Goal: Complete application form: Complete application form

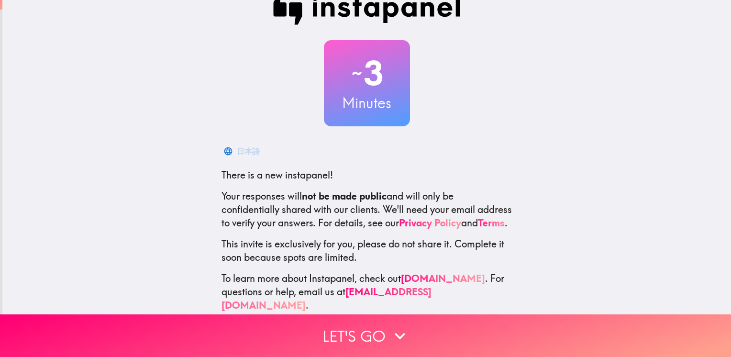
scroll to position [41, 0]
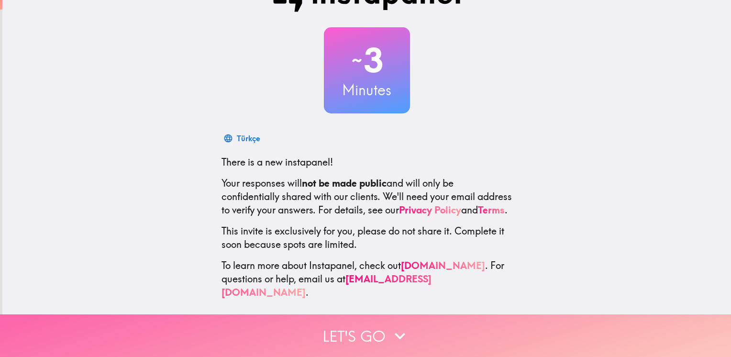
click at [320, 324] on button "Let's go" at bounding box center [365, 335] width 731 height 43
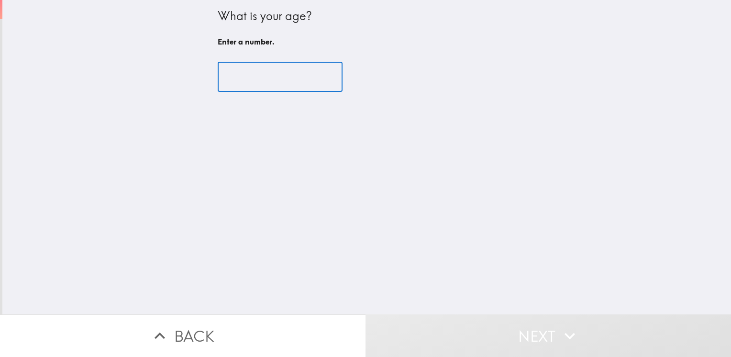
click at [258, 76] on input "number" at bounding box center [280, 77] width 125 height 30
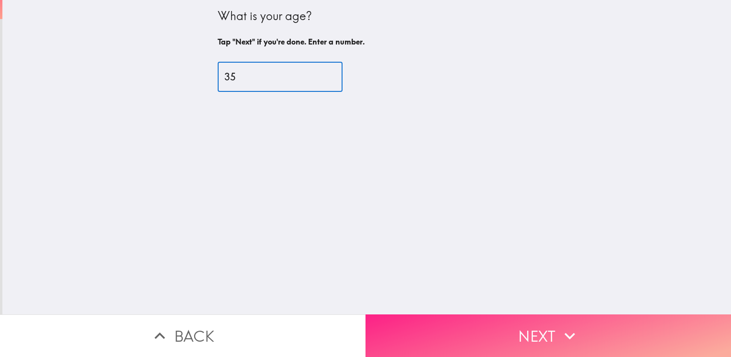
type input "35"
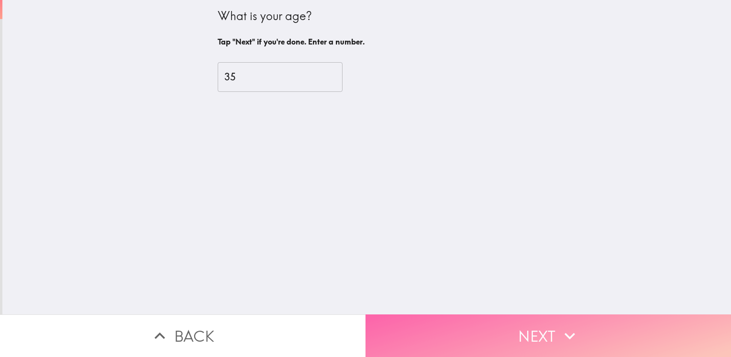
click at [567, 333] on icon "button" at bounding box center [570, 336] width 11 height 7
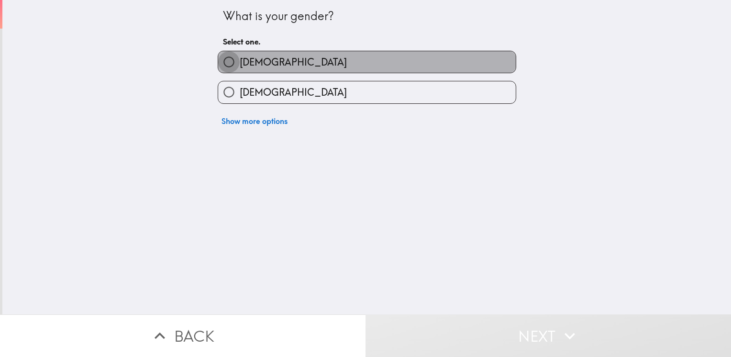
click at [218, 65] on input "[DEMOGRAPHIC_DATA]" at bounding box center [229, 62] width 22 height 22
radio input "true"
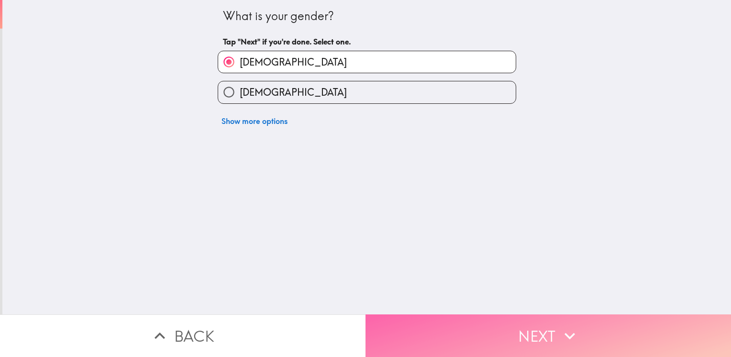
click at [588, 315] on button "Next" at bounding box center [549, 335] width 366 height 43
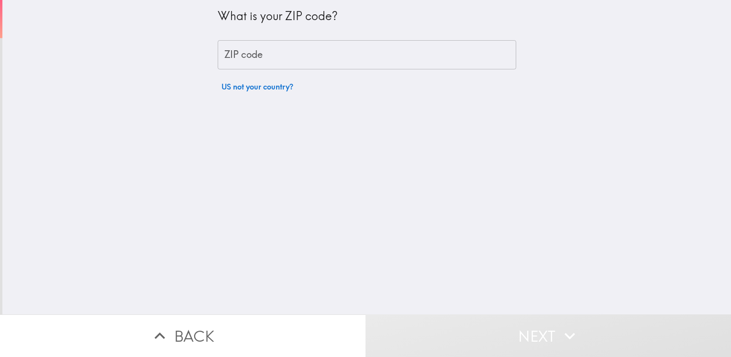
click at [246, 49] on input "ZIP code" at bounding box center [367, 55] width 299 height 30
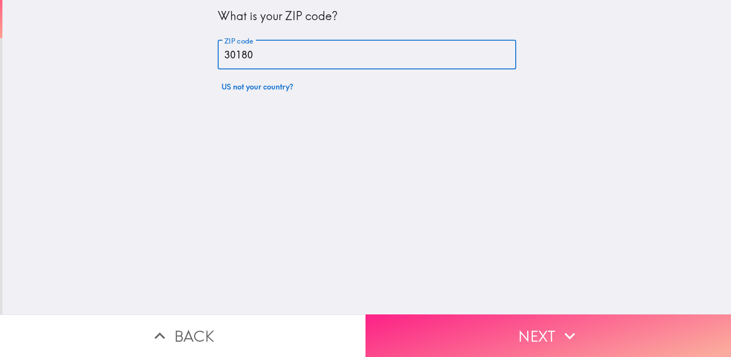
type input "30180"
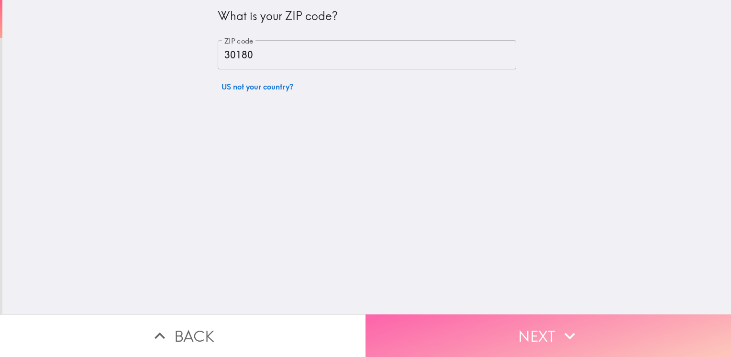
click at [525, 325] on button "Next" at bounding box center [549, 335] width 366 height 43
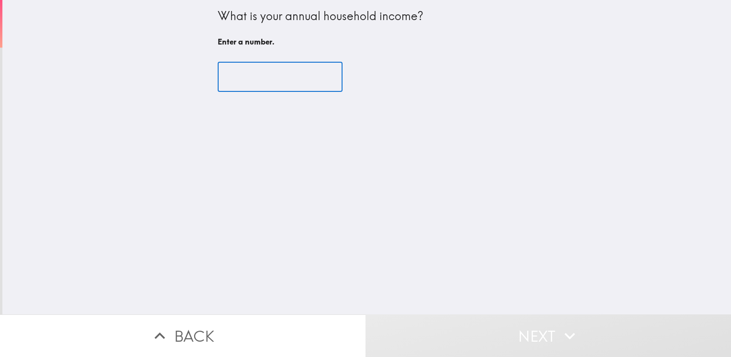
click at [249, 70] on input "number" at bounding box center [280, 77] width 125 height 30
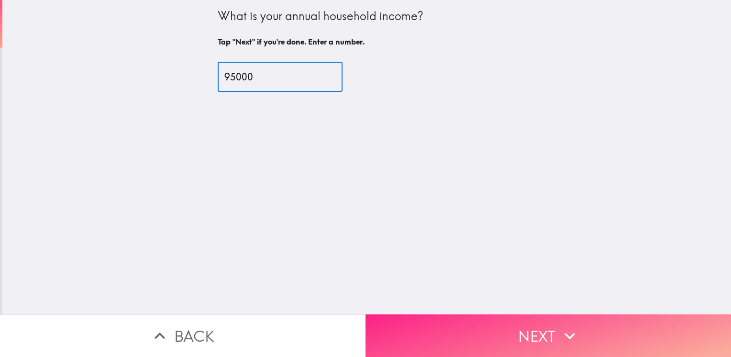
type input "95000"
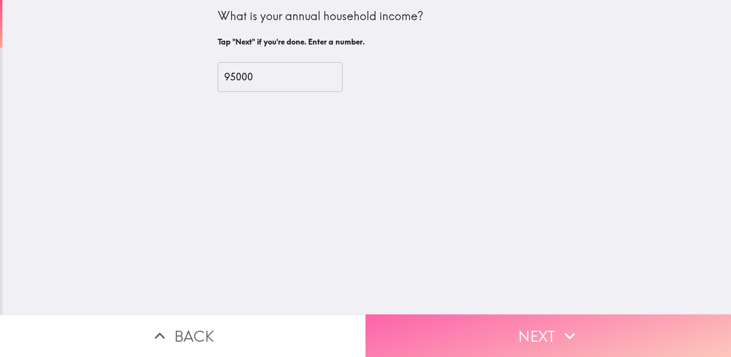
click at [596, 329] on button "Next" at bounding box center [549, 335] width 366 height 43
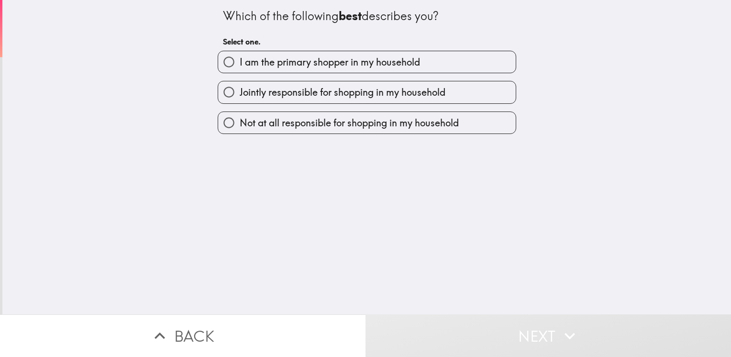
click at [289, 63] on span "I am the primary shopper in my household" at bounding box center [330, 62] width 180 height 13
click at [240, 63] on input "I am the primary shopper in my household" at bounding box center [229, 62] width 22 height 22
radio input "true"
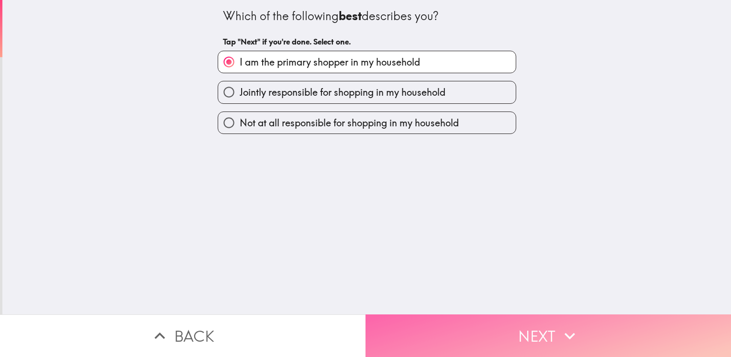
click at [501, 319] on button "Next" at bounding box center [549, 335] width 366 height 43
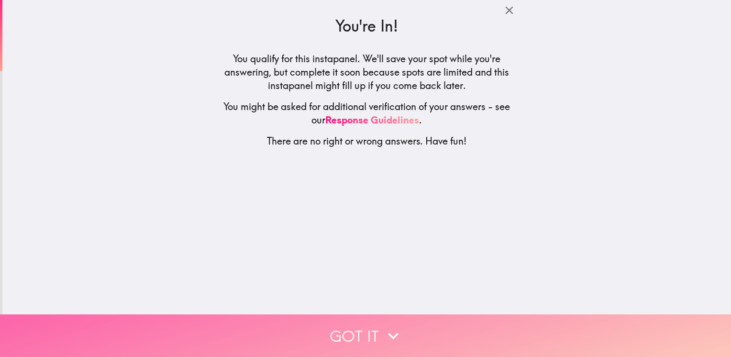
click at [396, 325] on icon "button" at bounding box center [393, 335] width 21 height 21
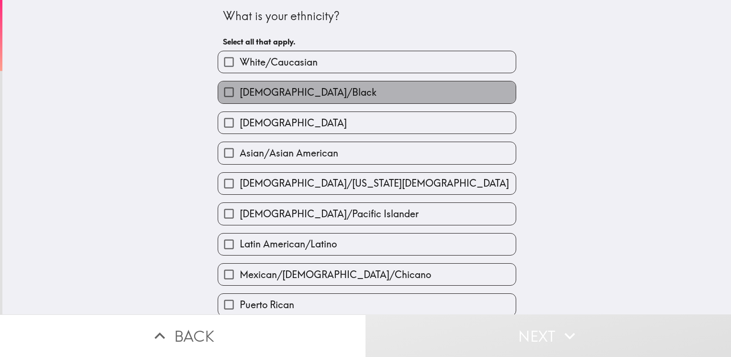
click at [337, 93] on span "[DEMOGRAPHIC_DATA]/Black" at bounding box center [308, 92] width 137 height 13
click at [240, 93] on input "[DEMOGRAPHIC_DATA]/Black" at bounding box center [229, 92] width 22 height 22
checkbox input "true"
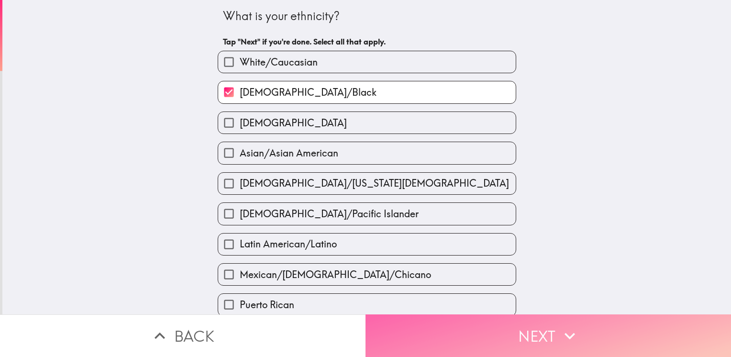
click at [559, 325] on icon "button" at bounding box center [569, 335] width 21 height 21
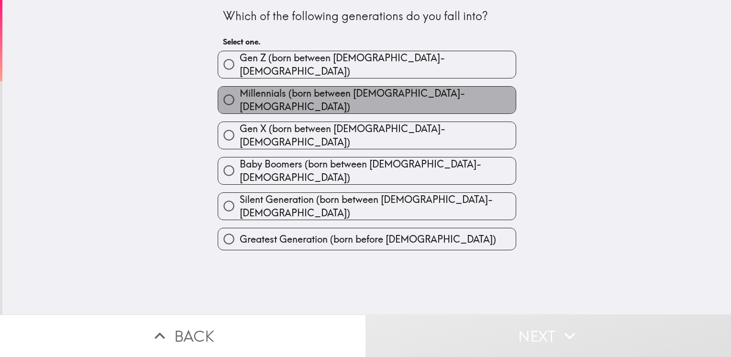
click at [253, 96] on span "Millennials (born between [DEMOGRAPHIC_DATA]-[DEMOGRAPHIC_DATA])" at bounding box center [378, 100] width 276 height 27
click at [240, 96] on input "Millennials (born between [DEMOGRAPHIC_DATA]-[DEMOGRAPHIC_DATA])" at bounding box center [229, 100] width 22 height 22
radio input "true"
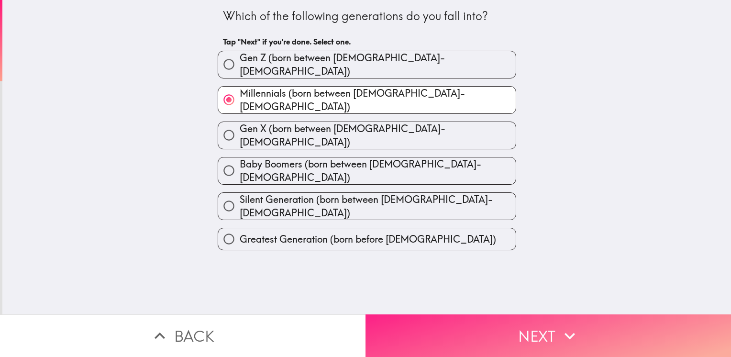
click at [571, 325] on icon "button" at bounding box center [569, 335] width 21 height 21
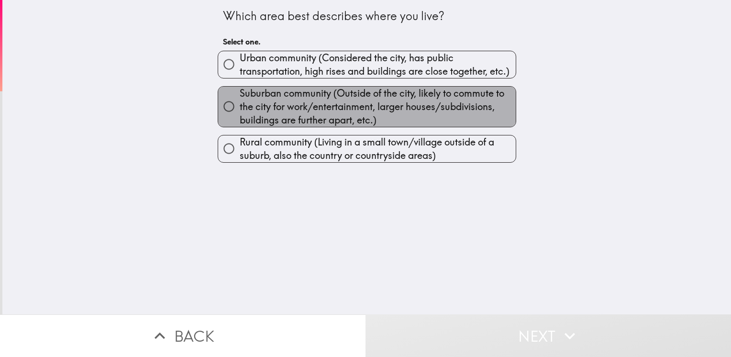
click at [354, 98] on span "Suburban community (Outside of the city, likely to commute to the city for work…" at bounding box center [378, 107] width 276 height 40
click at [240, 98] on input "Suburban community (Outside of the city, likely to commute to the city for work…" at bounding box center [229, 107] width 22 height 22
radio input "true"
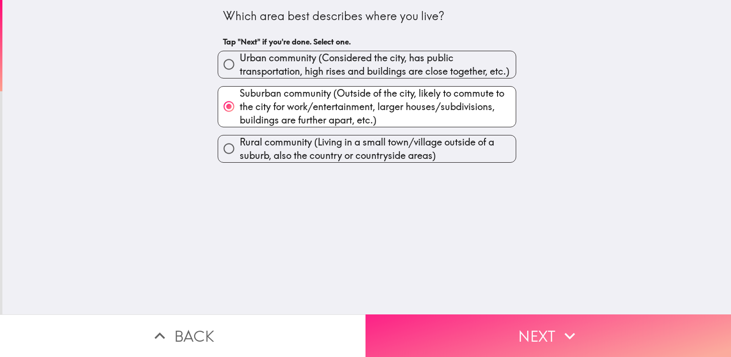
click at [586, 331] on button "Next" at bounding box center [549, 335] width 366 height 43
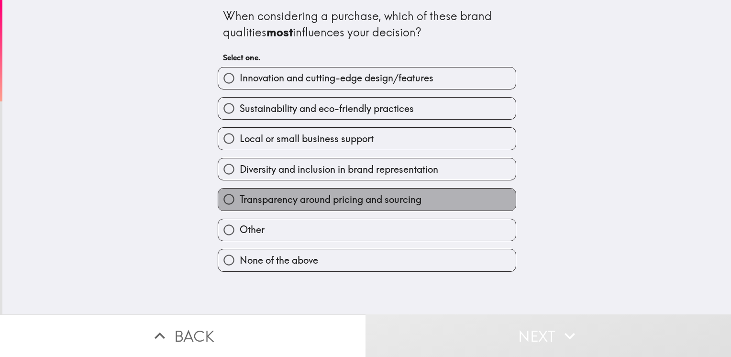
click at [333, 201] on span "Transparency around pricing and sourcing" at bounding box center [331, 199] width 182 height 13
click at [240, 201] on input "Transparency around pricing and sourcing" at bounding box center [229, 200] width 22 height 22
radio input "true"
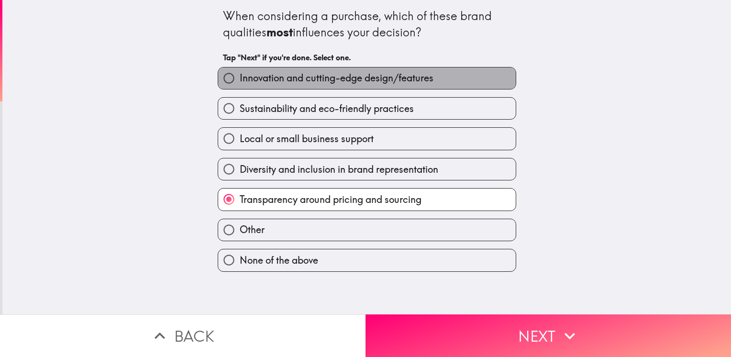
click at [335, 85] on label "Innovation and cutting-edge design/features" at bounding box center [367, 78] width 298 height 22
click at [240, 85] on input "Innovation and cutting-edge design/features" at bounding box center [229, 78] width 22 height 22
radio input "true"
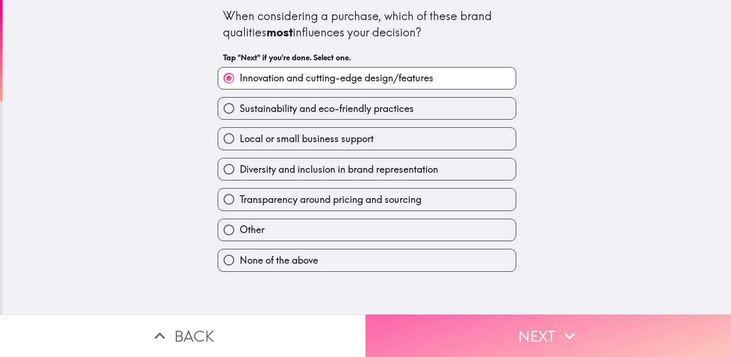
click at [505, 326] on button "Next" at bounding box center [549, 335] width 366 height 43
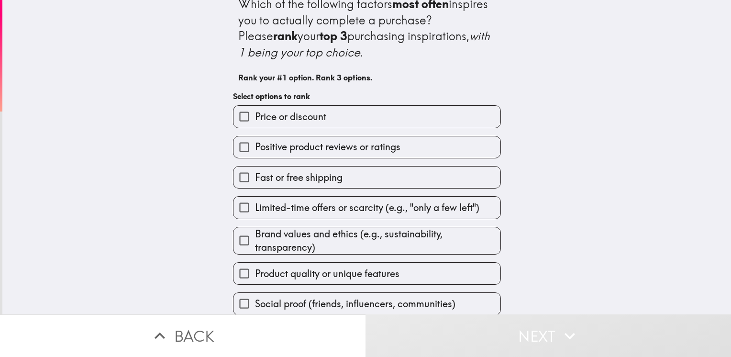
scroll to position [18, 0]
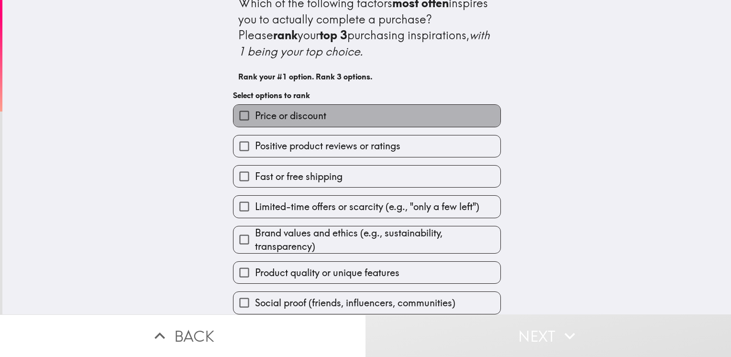
click at [320, 114] on label "Price or discount" at bounding box center [366, 116] width 267 height 22
click at [255, 114] on input "Price or discount" at bounding box center [244, 116] width 22 height 22
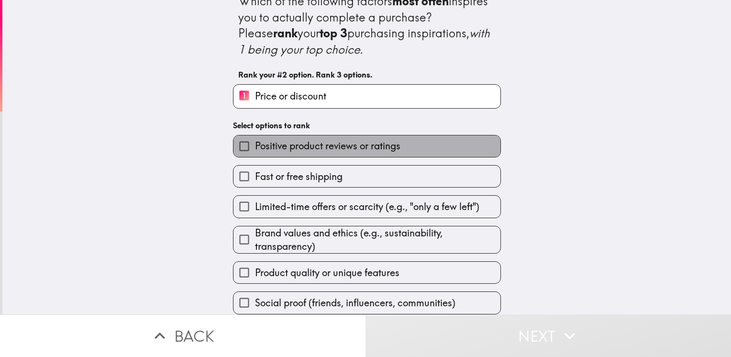
click at [334, 139] on span "Positive product reviews or ratings" at bounding box center [327, 145] width 145 height 13
click at [255, 139] on input "Positive product reviews or ratings" at bounding box center [244, 146] width 22 height 22
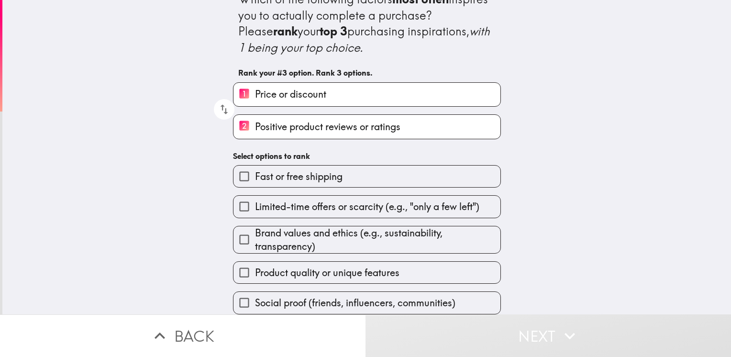
drag, startPoint x: 337, startPoint y: 129, endPoint x: 329, endPoint y: 82, distance: 48.1
click at [329, 82] on div "1 Price or discount 2 Positive product reviews or ratings" at bounding box center [363, 107] width 276 height 65
click at [218, 108] on icon "button" at bounding box center [224, 109] width 13 height 13
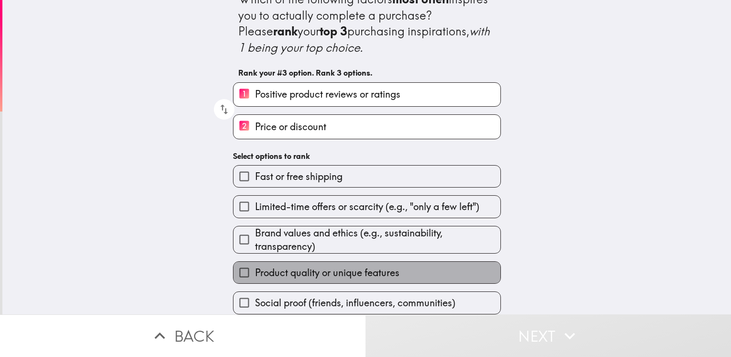
click at [304, 267] on span "Product quality or unique features" at bounding box center [327, 272] width 144 height 13
click at [255, 267] on input "Product quality or unique features" at bounding box center [244, 273] width 22 height 22
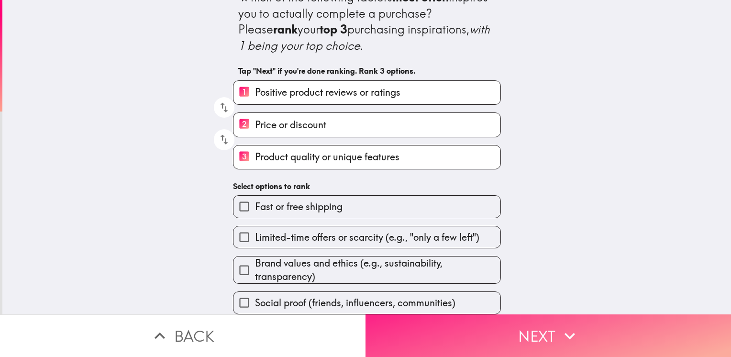
click at [575, 325] on icon "button" at bounding box center [569, 335] width 21 height 21
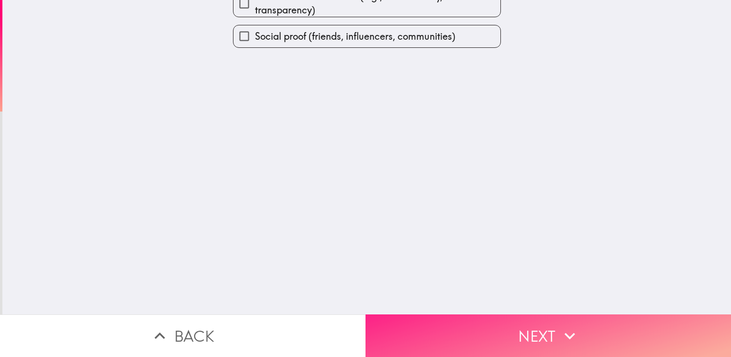
scroll to position [0, 0]
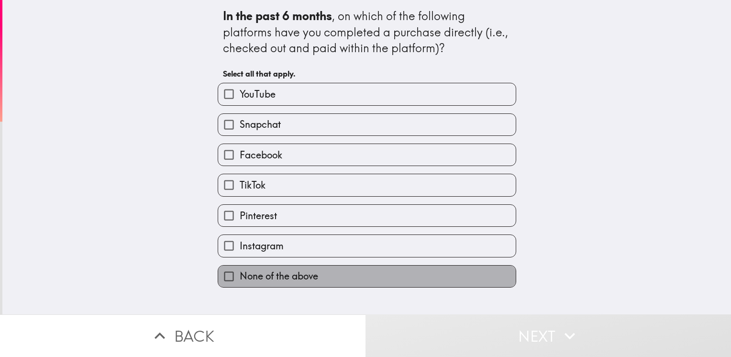
click at [356, 276] on label "None of the above" at bounding box center [367, 277] width 298 height 22
click at [240, 276] on input "None of the above" at bounding box center [229, 277] width 22 height 22
checkbox input "true"
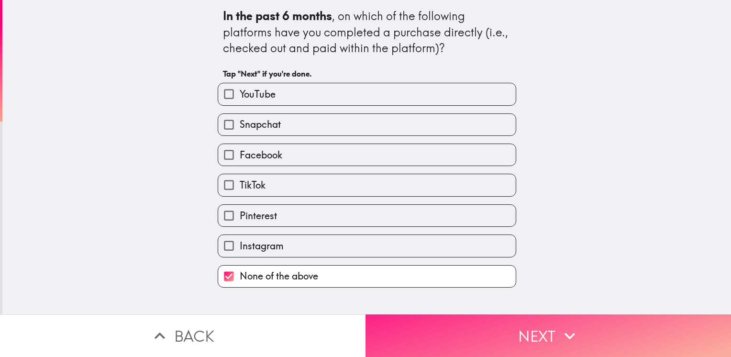
click at [548, 337] on button "Next" at bounding box center [549, 335] width 366 height 43
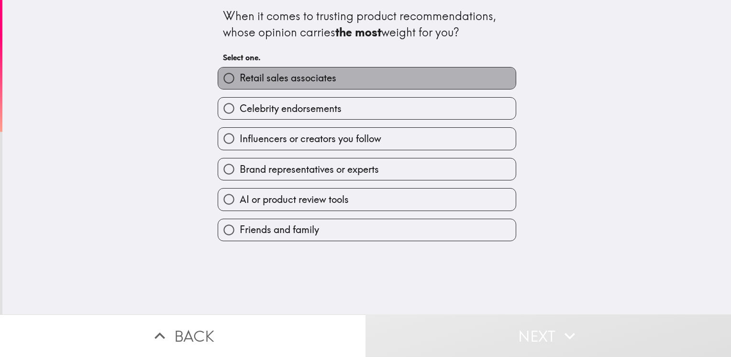
click at [332, 82] on label "Retail sales associates" at bounding box center [367, 78] width 298 height 22
click at [240, 82] on input "Retail sales associates" at bounding box center [229, 78] width 22 height 22
radio input "true"
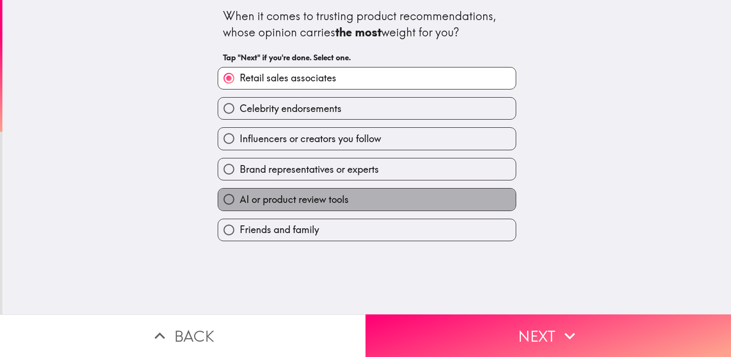
click at [318, 195] on span "AI or product review tools" at bounding box center [294, 199] width 109 height 13
click at [240, 195] on input "AI or product review tools" at bounding box center [229, 200] width 22 height 22
radio input "true"
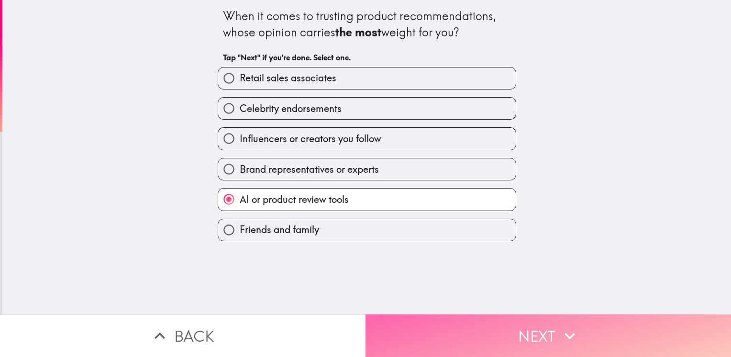
click at [530, 315] on button "Next" at bounding box center [549, 335] width 366 height 43
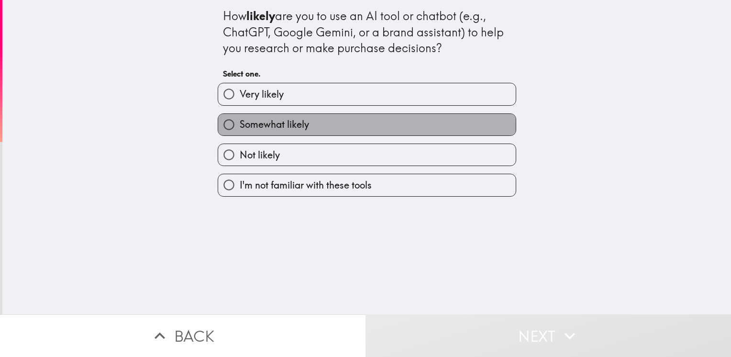
click at [389, 123] on label "Somewhat likely" at bounding box center [367, 125] width 298 height 22
click at [240, 123] on input "Somewhat likely" at bounding box center [229, 125] width 22 height 22
radio input "true"
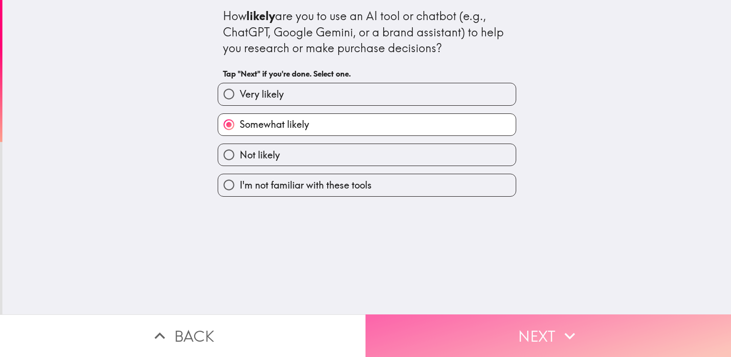
click at [574, 325] on icon "button" at bounding box center [569, 335] width 21 height 21
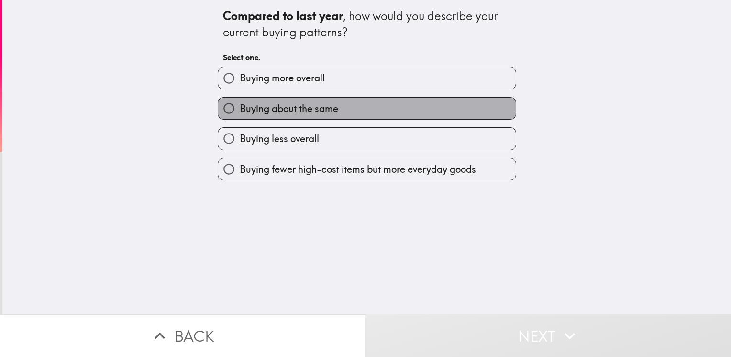
click at [328, 115] on label "Buying about the same" at bounding box center [367, 109] width 298 height 22
click at [240, 115] on input "Buying about the same" at bounding box center [229, 109] width 22 height 22
radio input "true"
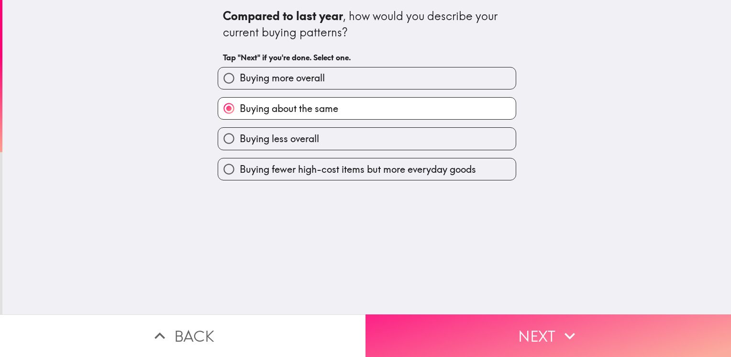
click at [510, 325] on button "Next" at bounding box center [549, 335] width 366 height 43
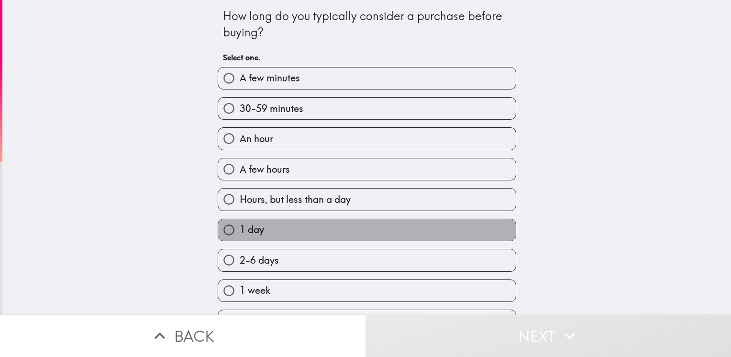
click at [342, 238] on label "1 day" at bounding box center [367, 230] width 298 height 22
click at [240, 238] on input "1 day" at bounding box center [229, 230] width 22 height 22
radio input "true"
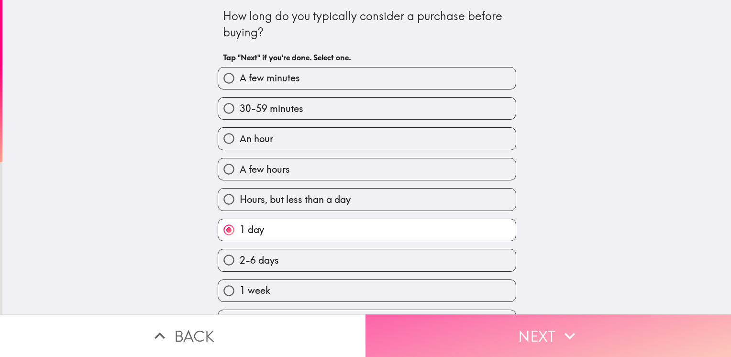
click at [509, 333] on button "Next" at bounding box center [549, 335] width 366 height 43
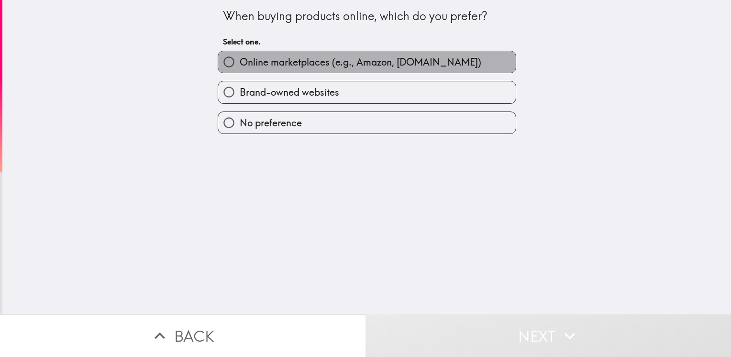
click at [322, 70] on label "Online marketplaces (e.g., Amazon, [DOMAIN_NAME])" at bounding box center [367, 62] width 298 height 22
click at [240, 70] on input "Online marketplaces (e.g., Amazon, [DOMAIN_NAME])" at bounding box center [229, 62] width 22 height 22
radio input "true"
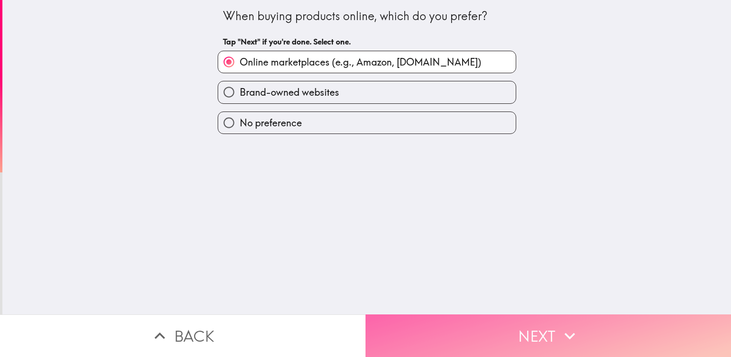
click at [473, 327] on button "Next" at bounding box center [549, 335] width 366 height 43
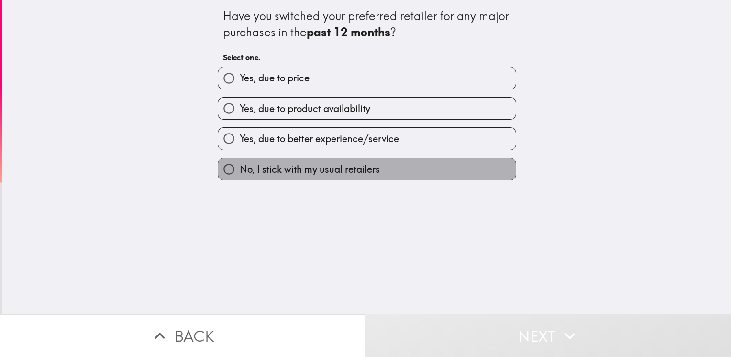
click at [314, 172] on span "No, I stick with my usual retailers" at bounding box center [310, 169] width 140 height 13
click at [240, 172] on input "No, I stick with my usual retailers" at bounding box center [229, 169] width 22 height 22
radio input "true"
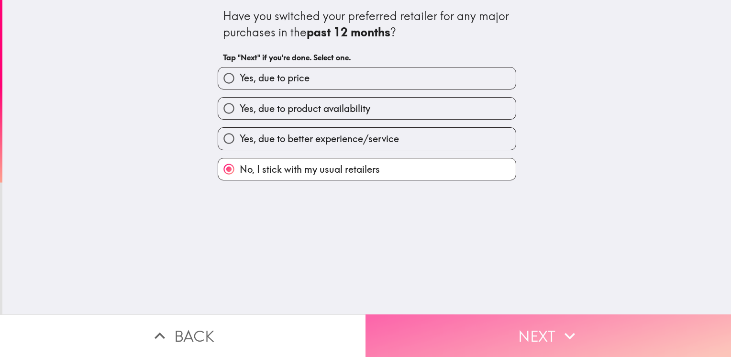
click at [582, 333] on button "Next" at bounding box center [549, 335] width 366 height 43
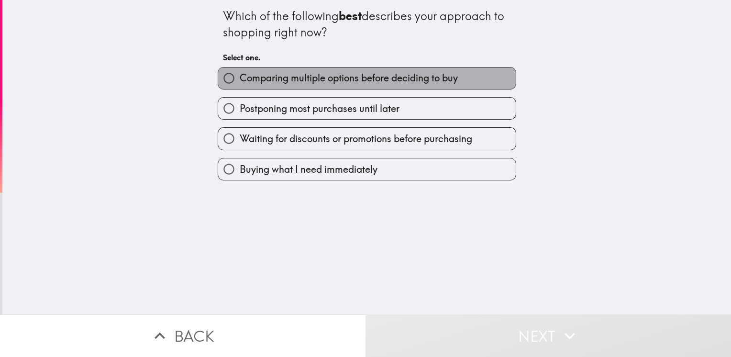
click at [327, 82] on span "Comparing multiple options before deciding to buy" at bounding box center [349, 77] width 218 height 13
click at [240, 82] on input "Comparing multiple options before deciding to buy" at bounding box center [229, 78] width 22 height 22
radio input "true"
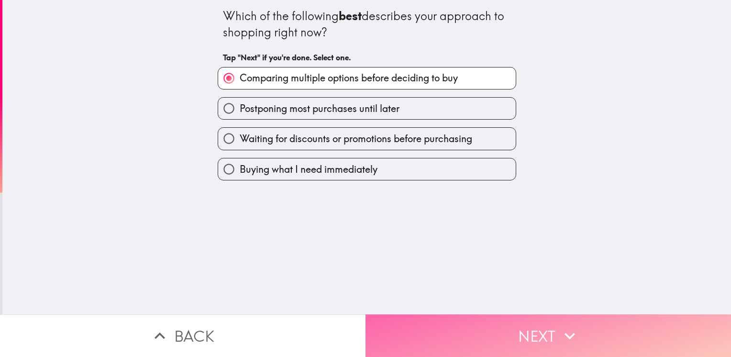
click at [534, 319] on button "Next" at bounding box center [549, 335] width 366 height 43
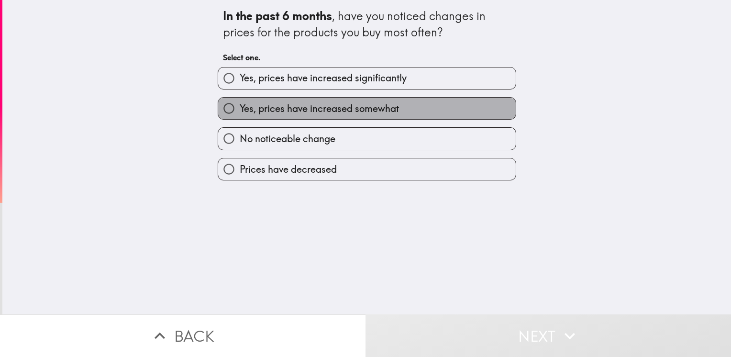
click at [333, 108] on span "Yes, prices have increased somewhat" at bounding box center [319, 108] width 159 height 13
click at [240, 108] on input "Yes, prices have increased somewhat" at bounding box center [229, 109] width 22 height 22
radio input "true"
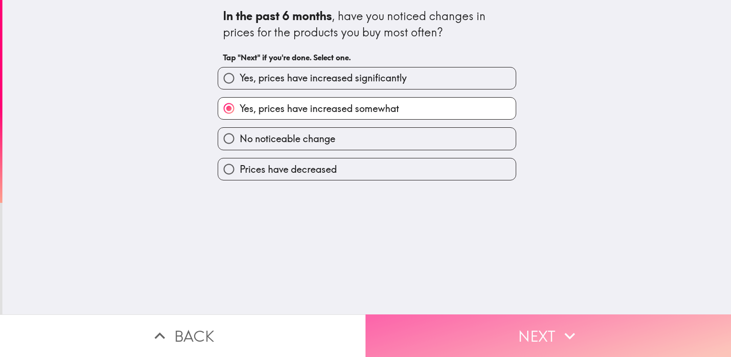
click at [524, 322] on button "Next" at bounding box center [549, 335] width 366 height 43
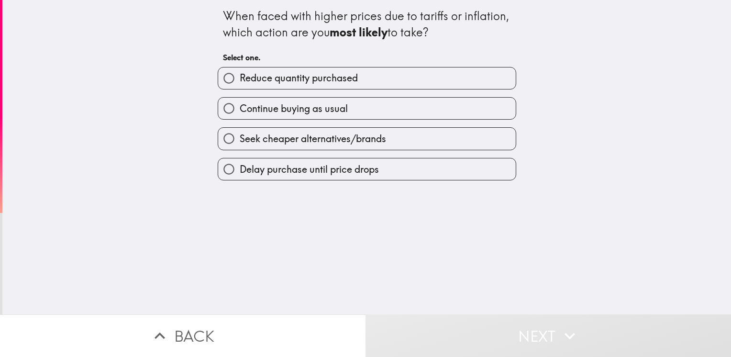
click at [328, 83] on span "Reduce quantity purchased" at bounding box center [299, 77] width 118 height 13
click at [240, 83] on input "Reduce quantity purchased" at bounding box center [229, 78] width 22 height 22
radio input "true"
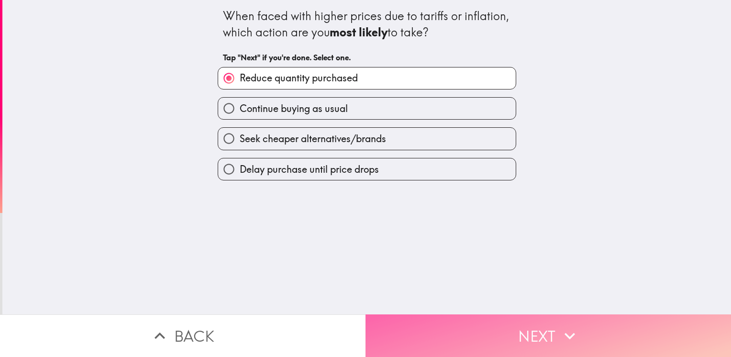
click at [542, 330] on button "Next" at bounding box center [549, 335] width 366 height 43
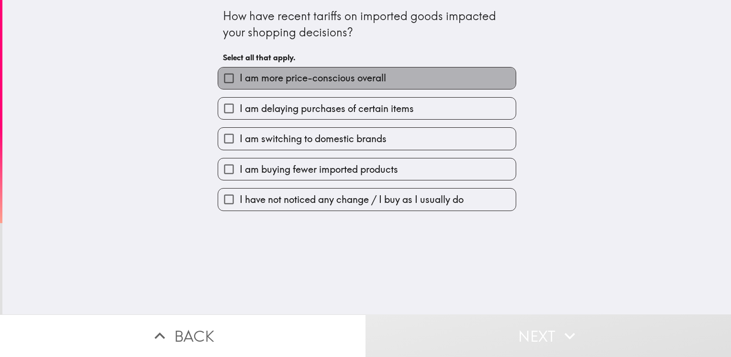
click at [379, 79] on span "I am more price-conscious overall" at bounding box center [313, 77] width 146 height 13
click at [240, 79] on input "I am more price-conscious overall" at bounding box center [229, 78] width 22 height 22
checkbox input "true"
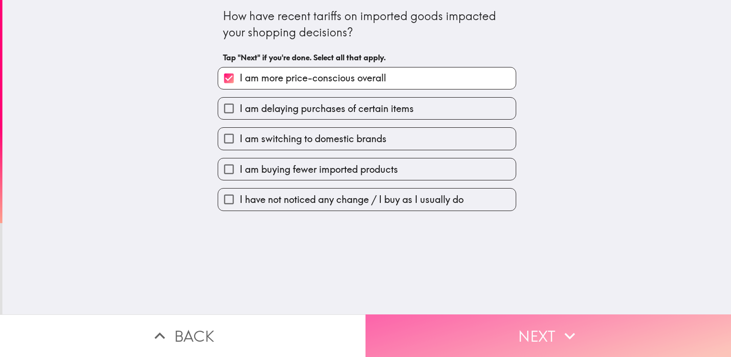
click at [528, 319] on button "Next" at bounding box center [549, 335] width 366 height 43
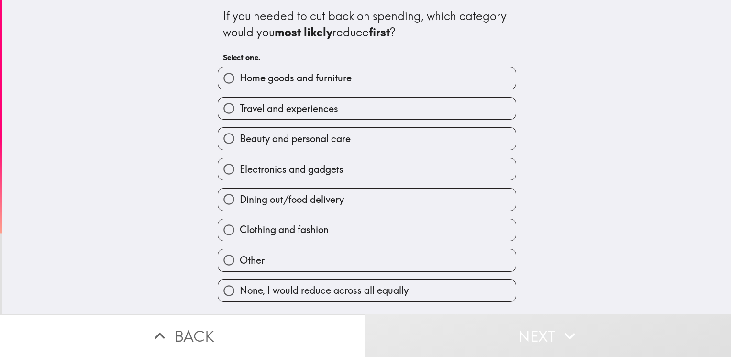
click at [348, 81] on label "Home goods and furniture" at bounding box center [367, 78] width 298 height 22
click at [240, 81] on input "Home goods and furniture" at bounding box center [229, 78] width 22 height 22
radio input "true"
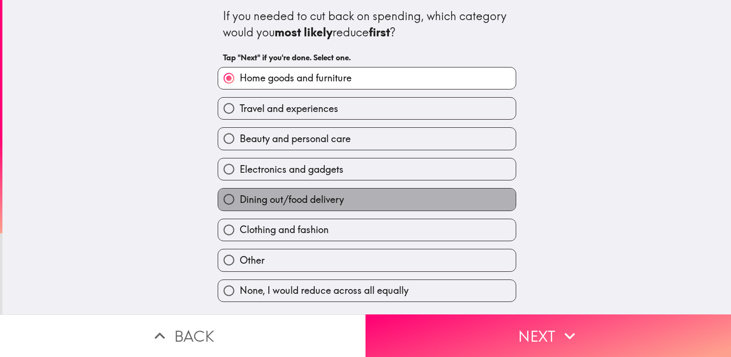
click at [329, 199] on span "Dining out/food delivery" at bounding box center [292, 199] width 104 height 13
click at [240, 199] on input "Dining out/food delivery" at bounding box center [229, 200] width 22 height 22
radio input "true"
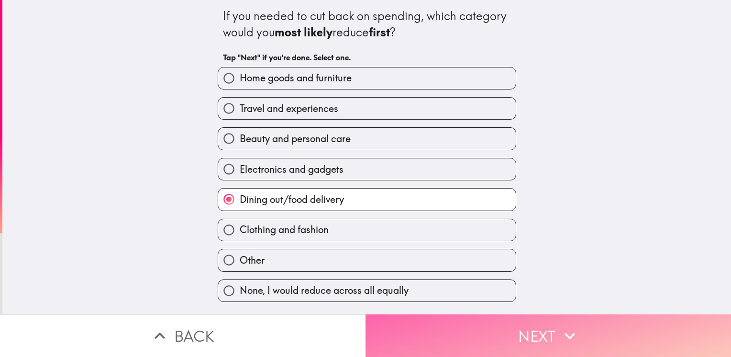
click at [575, 346] on button "Next" at bounding box center [549, 335] width 366 height 43
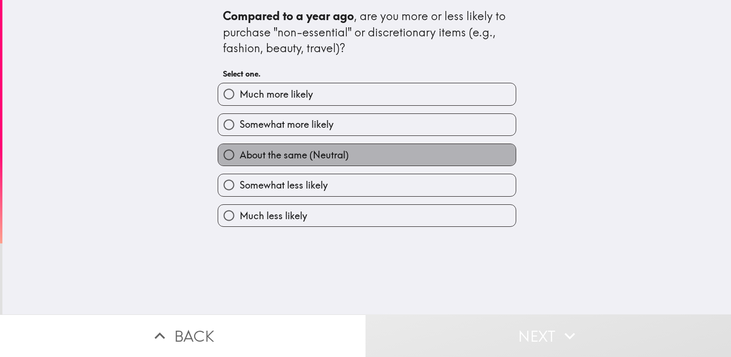
click at [388, 154] on label "About the same (Neutral)" at bounding box center [367, 155] width 298 height 22
click at [240, 154] on input "About the same (Neutral)" at bounding box center [229, 155] width 22 height 22
radio input "true"
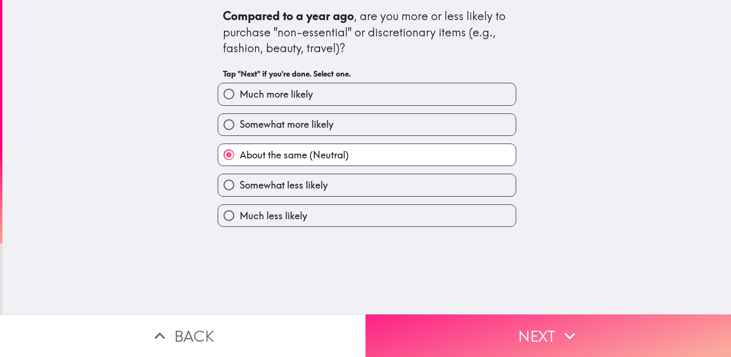
click at [532, 325] on button "Next" at bounding box center [549, 335] width 366 height 43
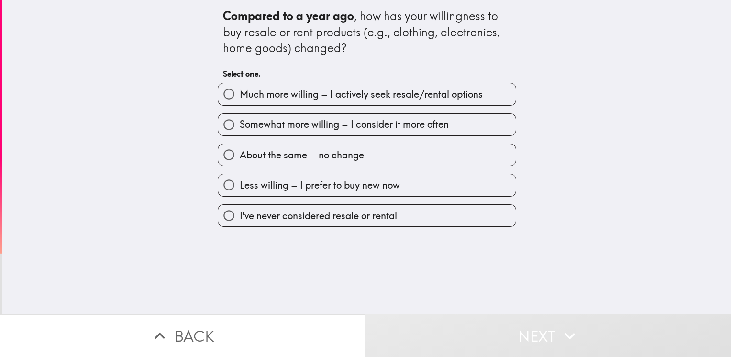
click at [355, 158] on span "About the same – no change" at bounding box center [302, 154] width 124 height 13
click at [240, 158] on input "About the same – no change" at bounding box center [229, 155] width 22 height 22
radio input "true"
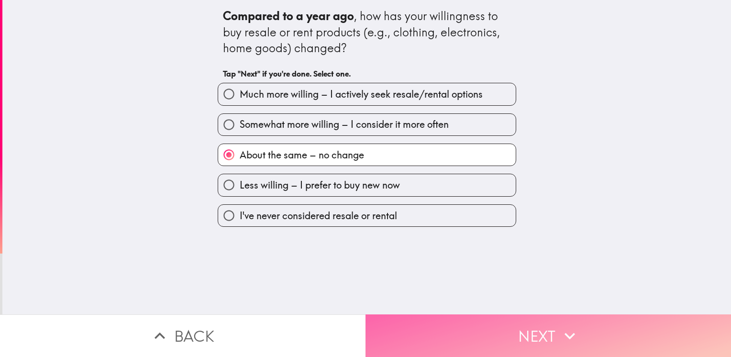
click at [536, 331] on button "Next" at bounding box center [549, 335] width 366 height 43
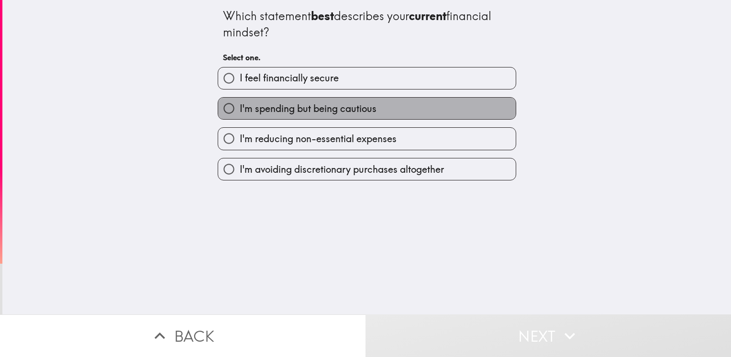
click at [333, 111] on span "I'm spending but being cautious" at bounding box center [308, 108] width 137 height 13
click at [240, 111] on input "I'm spending but being cautious" at bounding box center [229, 109] width 22 height 22
radio input "true"
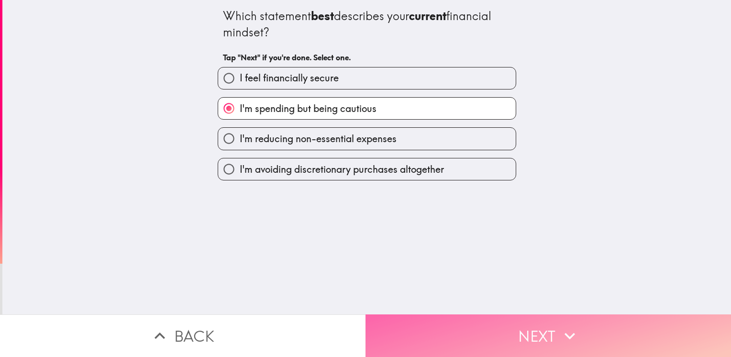
click at [560, 330] on icon "button" at bounding box center [569, 335] width 21 height 21
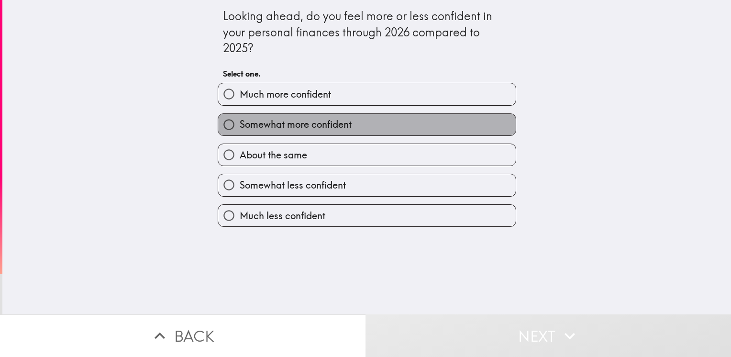
click at [364, 125] on label "Somewhat more confident" at bounding box center [367, 125] width 298 height 22
click at [240, 125] on input "Somewhat more confident" at bounding box center [229, 125] width 22 height 22
radio input "true"
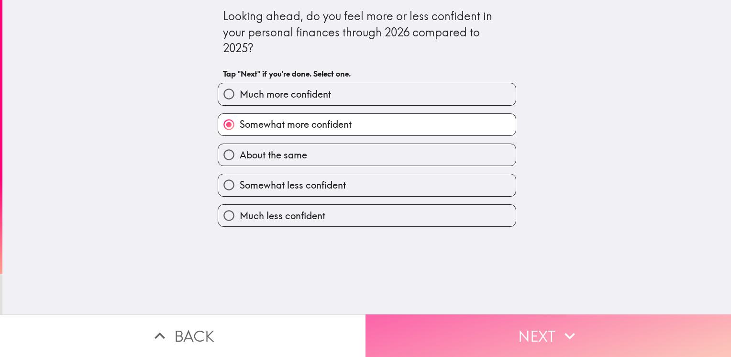
click at [533, 315] on button "Next" at bounding box center [549, 335] width 366 height 43
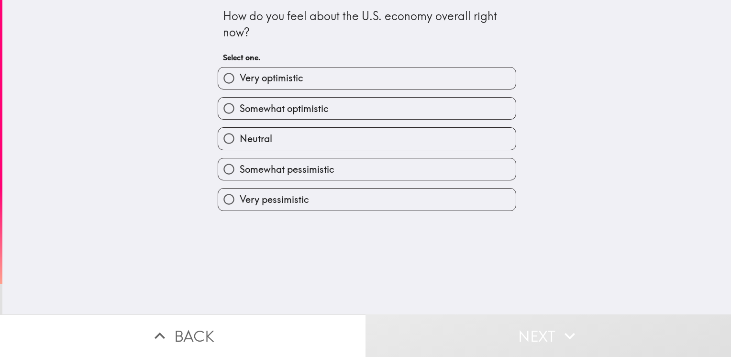
click at [368, 112] on label "Somewhat optimistic" at bounding box center [367, 109] width 298 height 22
click at [240, 112] on input "Somewhat optimistic" at bounding box center [229, 109] width 22 height 22
radio input "true"
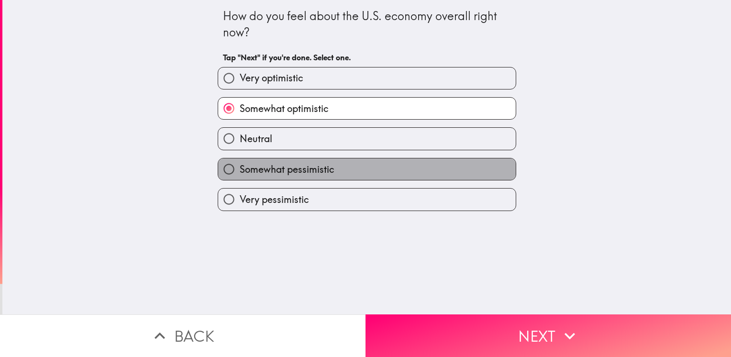
click at [396, 170] on label "Somewhat pessimistic" at bounding box center [367, 169] width 298 height 22
click at [240, 170] on input "Somewhat pessimistic" at bounding box center [229, 169] width 22 height 22
radio input "true"
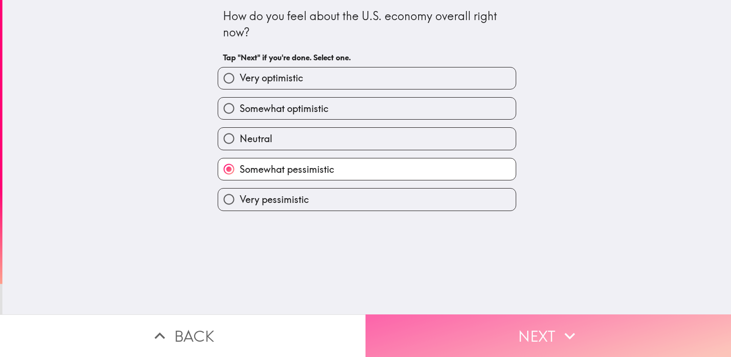
click at [555, 333] on button "Next" at bounding box center [549, 335] width 366 height 43
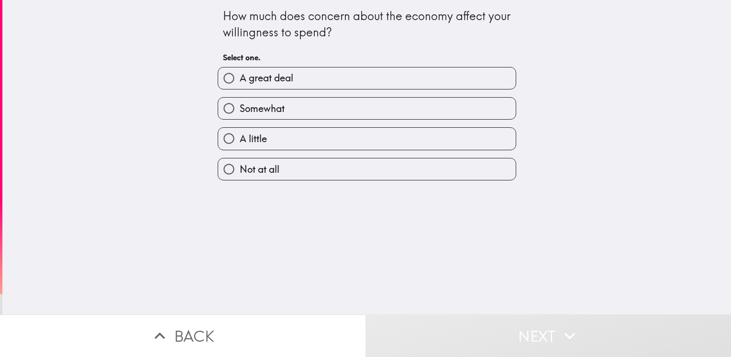
click at [297, 166] on label "Not at all" at bounding box center [367, 169] width 298 height 22
click at [240, 166] on input "Not at all" at bounding box center [229, 169] width 22 height 22
radio input "true"
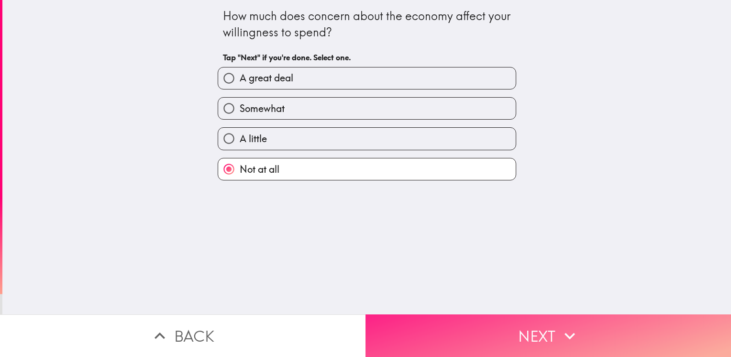
click at [541, 320] on button "Next" at bounding box center [549, 335] width 366 height 43
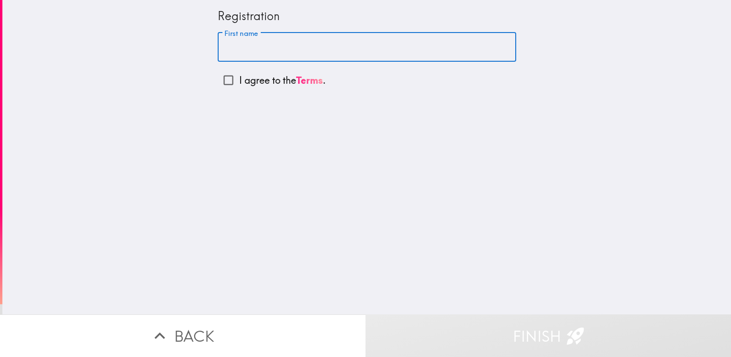
click at [297, 51] on input "First name" at bounding box center [367, 48] width 299 height 30
type input "r"
type input "[PERSON_NAME]"
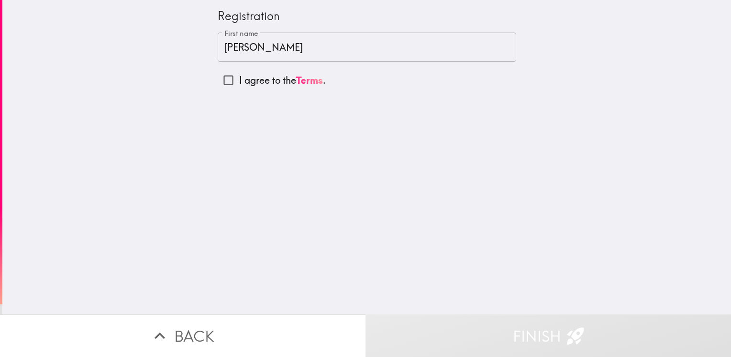
click at [257, 83] on p "I agree to the Terms ." at bounding box center [282, 80] width 87 height 13
click at [239, 83] on input "I agree to the Terms ." at bounding box center [229, 80] width 22 height 22
checkbox input "true"
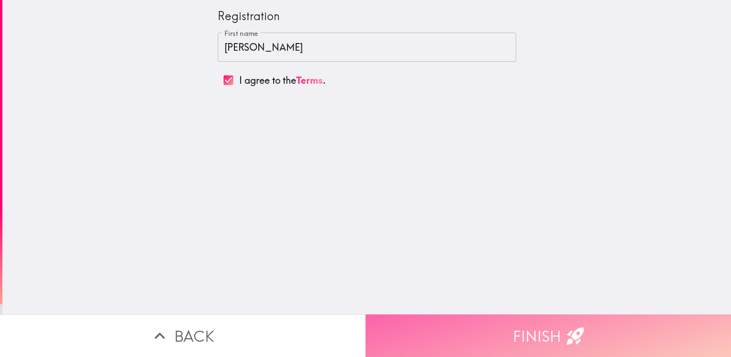
click at [521, 325] on button "Finish" at bounding box center [549, 335] width 366 height 43
